Goal: Task Accomplishment & Management: Use online tool/utility

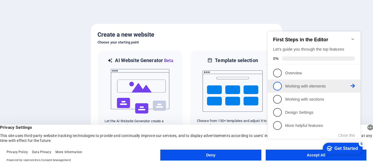
click at [278, 86] on span "2" at bounding box center [277, 86] width 9 height 9
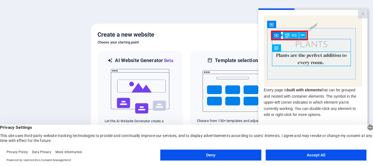
click at [305, 150] on button "Accept All" at bounding box center [316, 154] width 101 height 11
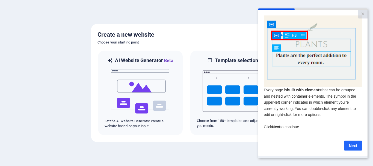
click at [350, 146] on link "Next" at bounding box center [353, 145] width 18 height 10
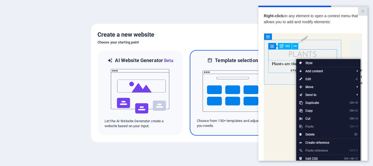
click at [208, 103] on img at bounding box center [233, 91] width 60 height 55
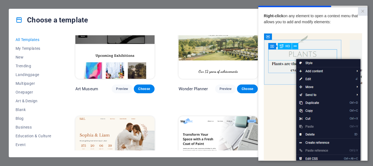
scroll to position [162, 0]
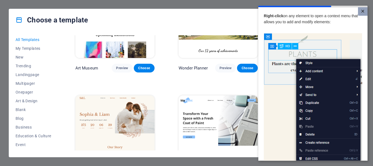
click at [361, 14] on link "×" at bounding box center [363, 11] width 10 height 8
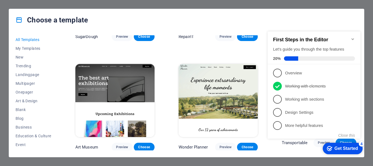
scroll to position [82, 0]
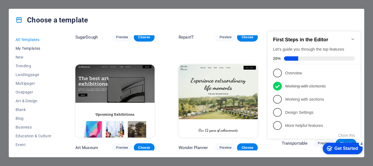
click at [34, 48] on span "My Templates" at bounding box center [34, 48] width 36 height 4
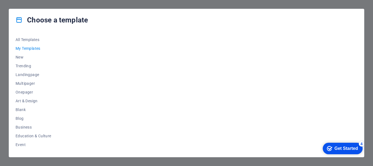
scroll to position [0, 0]
click at [22, 56] on span "New" at bounding box center [34, 57] width 36 height 4
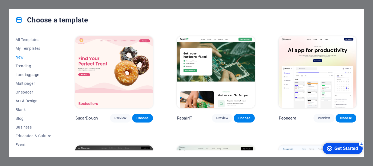
click at [23, 73] on span "Landingpage" at bounding box center [34, 74] width 36 height 4
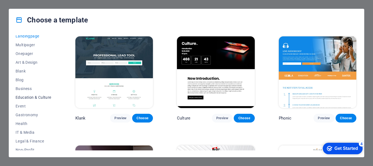
scroll to position [33, 0]
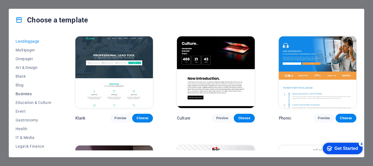
click at [24, 93] on span "Business" at bounding box center [34, 93] width 36 height 4
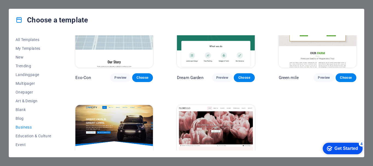
scroll to position [0, 0]
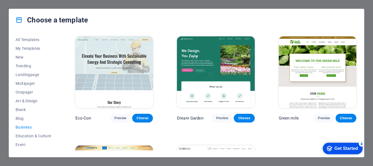
click at [312, 66] on img at bounding box center [318, 72] width 78 height 72
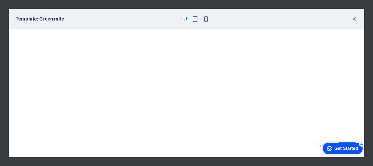
click at [351, 17] on icon "button" at bounding box center [354, 19] width 6 height 6
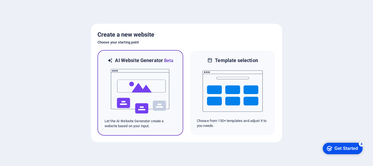
click at [127, 75] on img at bounding box center [140, 91] width 60 height 55
